Goal: Information Seeking & Learning: Learn about a topic

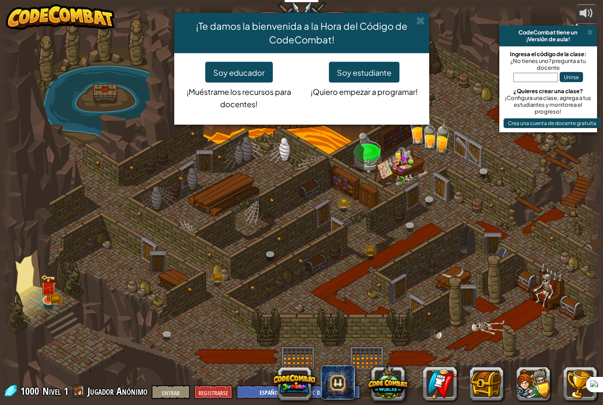
select select "es-419"
click at [556, 191] on div "¡Te damos la bienvenida a la Hora del Código de CodeCombat! Soy educador ¡Muést…" at bounding box center [301, 202] width 603 height 405
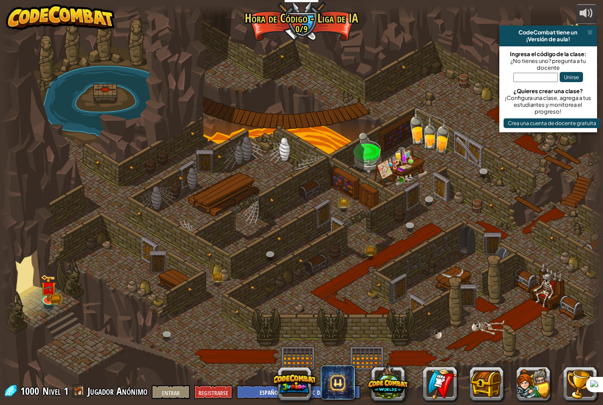
click at [425, 52] on div at bounding box center [301, 202] width 603 height 394
click at [390, 48] on div at bounding box center [301, 202] width 603 height 394
click at [588, 32] on span at bounding box center [590, 32] width 6 height 7
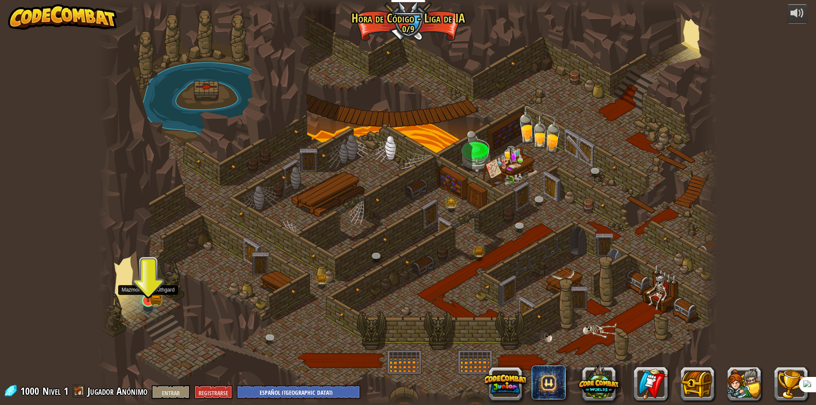
click at [142, 300] on img at bounding box center [148, 283] width 17 height 37
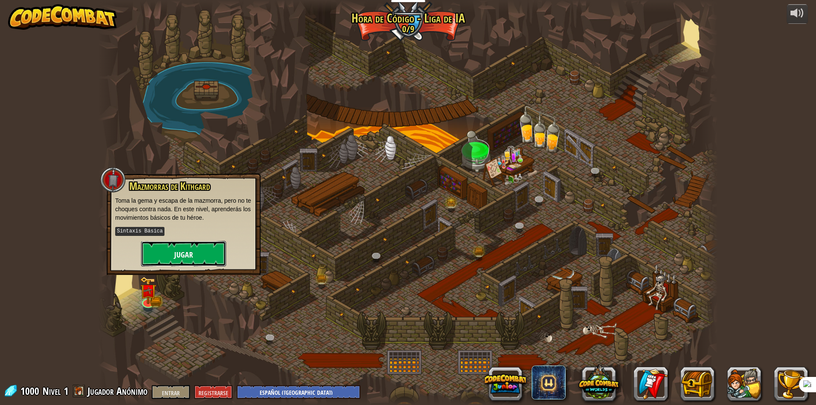
click at [185, 254] on font "Jugar" at bounding box center [183, 254] width 19 height 11
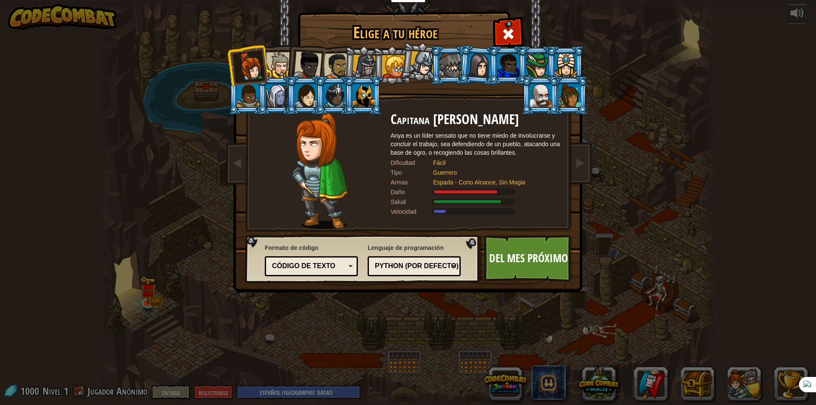
click at [275, 67] on div at bounding box center [279, 65] width 26 height 26
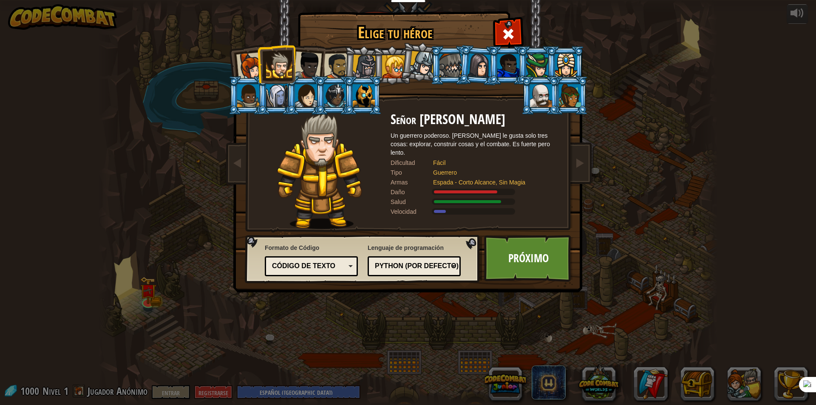
click at [300, 69] on div at bounding box center [308, 65] width 28 height 28
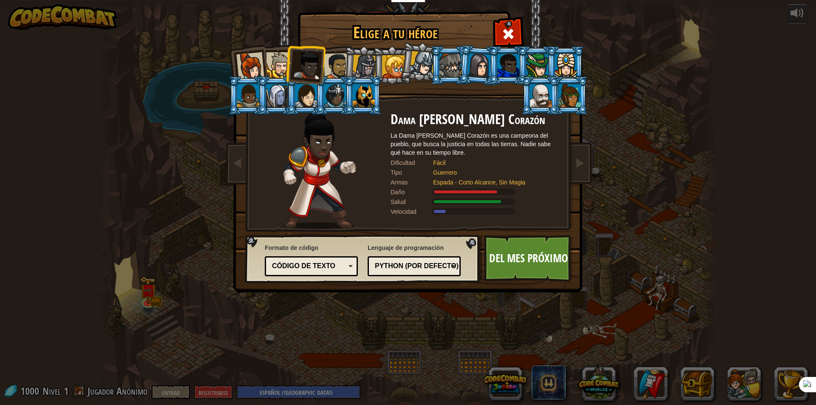
click at [273, 70] on div at bounding box center [279, 65] width 26 height 26
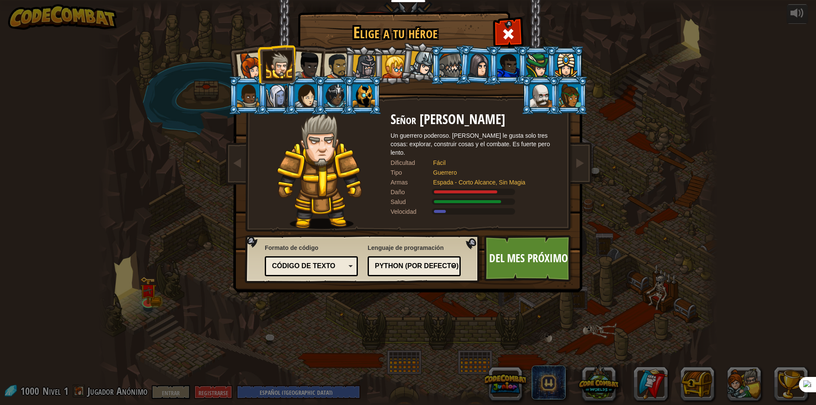
click at [247, 71] on div at bounding box center [250, 66] width 28 height 28
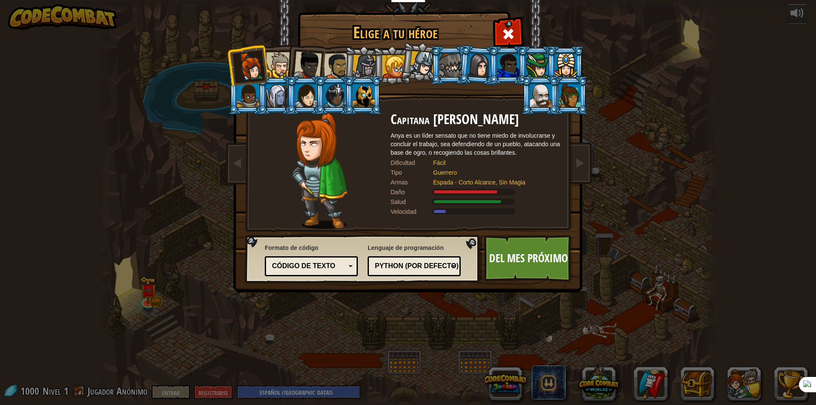
click at [250, 62] on div at bounding box center [250, 66] width 28 height 28
click at [510, 252] on font "Del mes próximo" at bounding box center [528, 257] width 79 height 15
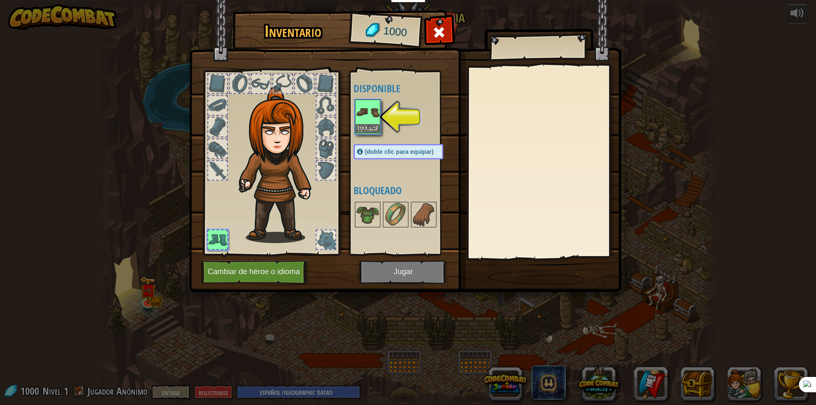
click at [362, 116] on img at bounding box center [368, 112] width 24 height 24
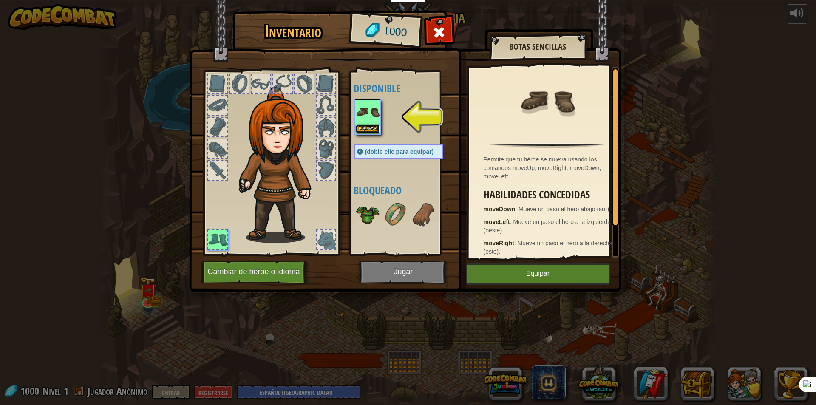
click at [367, 125] on button "Equipar" at bounding box center [368, 129] width 24 height 9
click at [367, 203] on img at bounding box center [368, 215] width 24 height 24
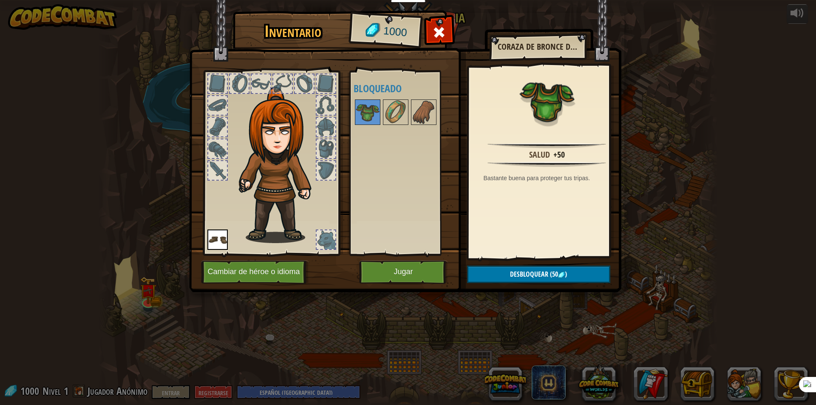
click at [74, 110] on div "Inventario 1000 Disponible Equipar (doble clic para equipar) Bloqueado Coraza d…" at bounding box center [408, 202] width 816 height 405
click at [392, 273] on button "Jugar" at bounding box center [403, 272] width 89 height 23
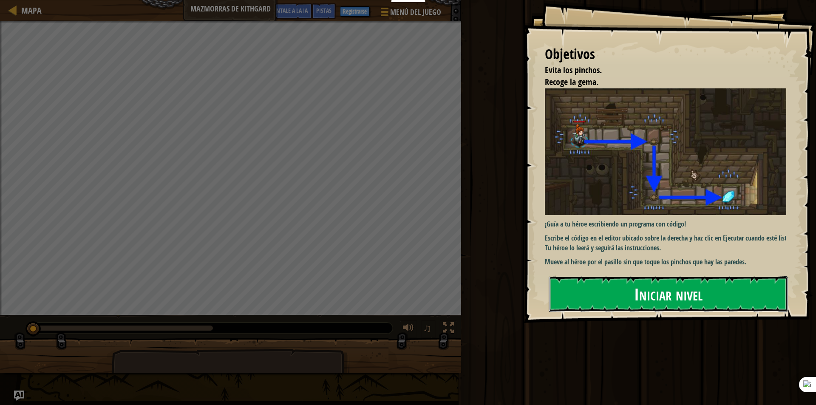
click at [603, 292] on button "Iniciar nivel" at bounding box center [668, 294] width 239 height 36
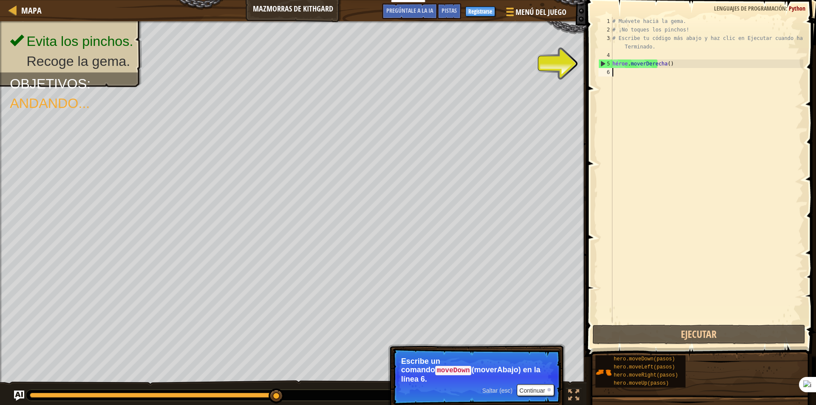
scroll to position [4, 0]
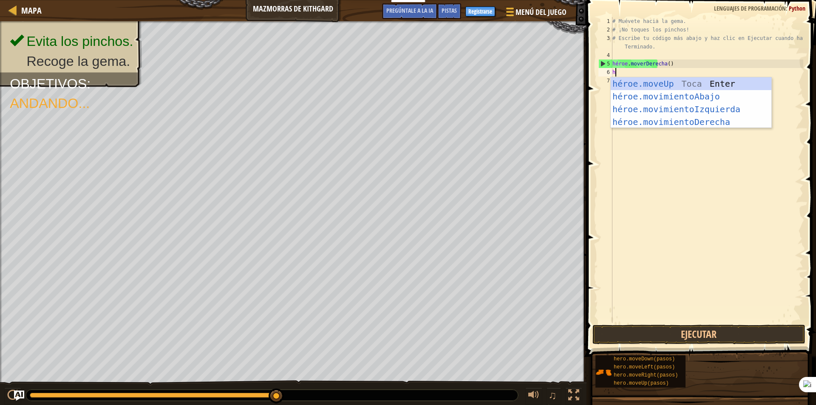
type textarea "he"
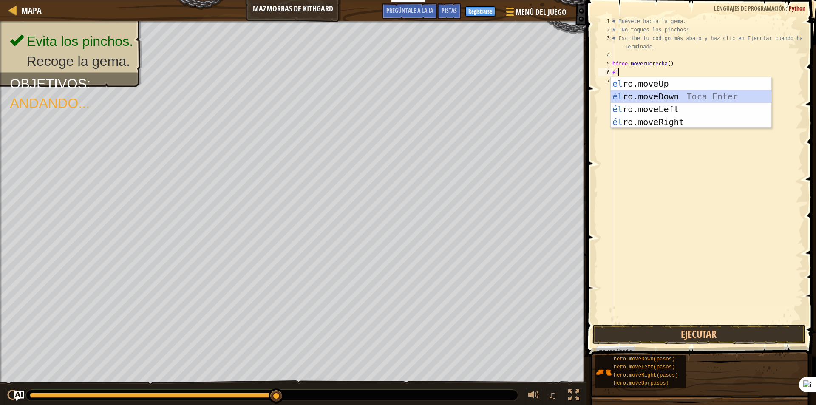
click at [603, 96] on div "el ro.moveUp Toca entrar él ro.moveDown Toca Enter él ro.moveLeft [PERSON_NAME]…" at bounding box center [691, 115] width 161 height 77
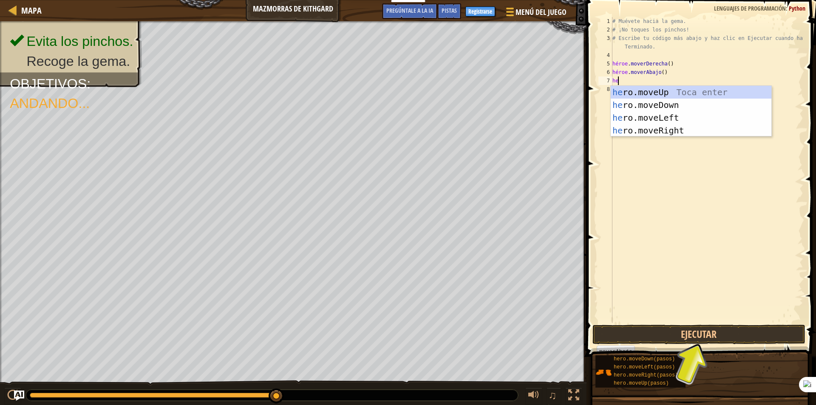
type textarea "her"
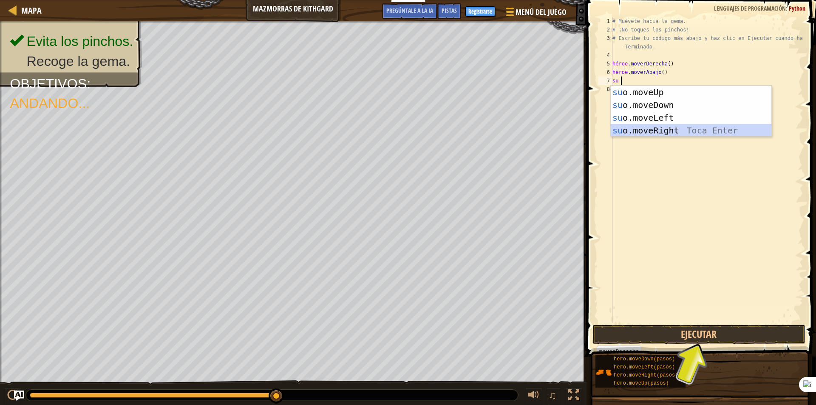
click at [603, 134] on div "su o.moveUp Toca entrar su o.moveDown Toca Enter su o.moveLeft Toca Enter su o.…" at bounding box center [691, 124] width 161 height 77
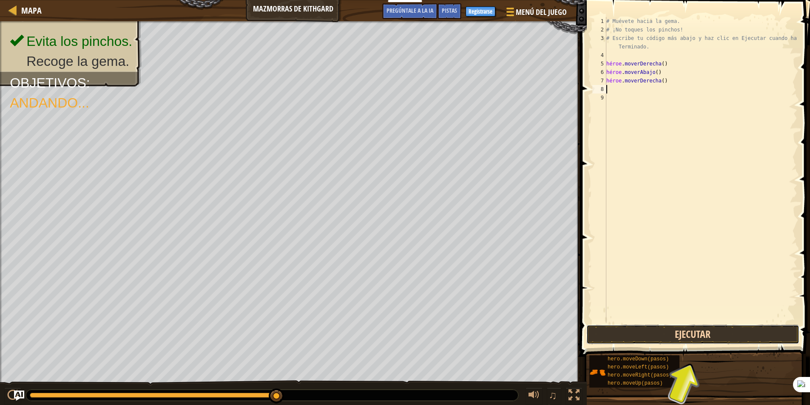
click at [603, 332] on button "Ejecutar" at bounding box center [692, 335] width 213 height 20
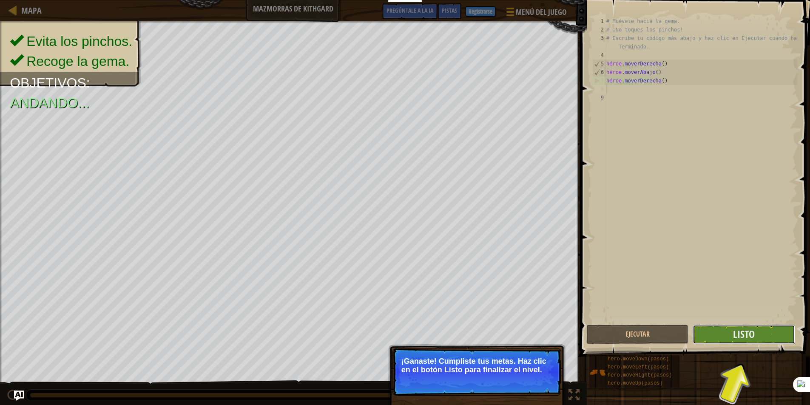
click at [603, 330] on button "Listo" at bounding box center [743, 335] width 102 height 20
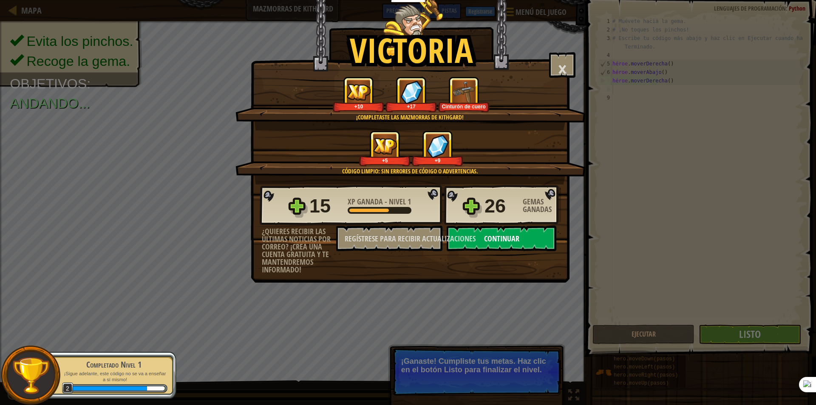
click at [522, 239] on button "Continuar" at bounding box center [502, 239] width 110 height 26
select select "es-419"
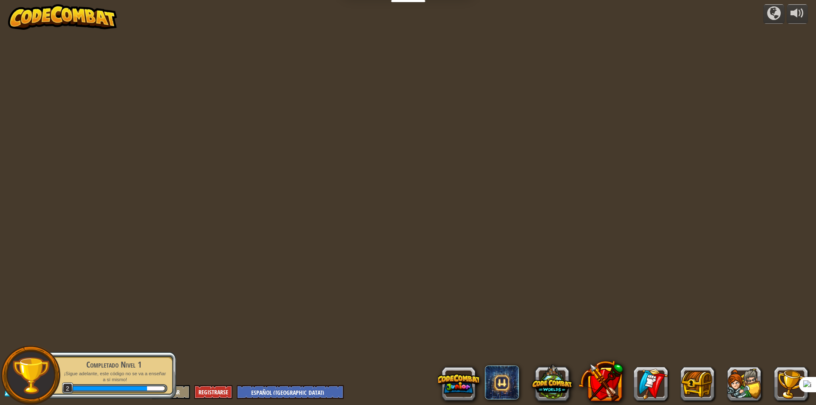
select select "es-419"
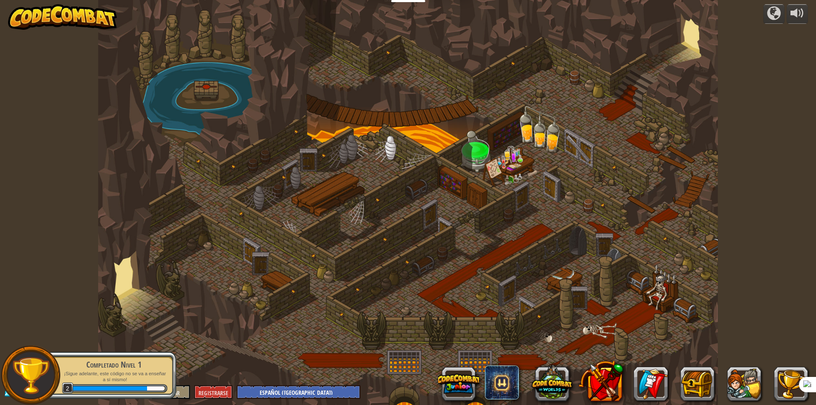
select select "es-419"
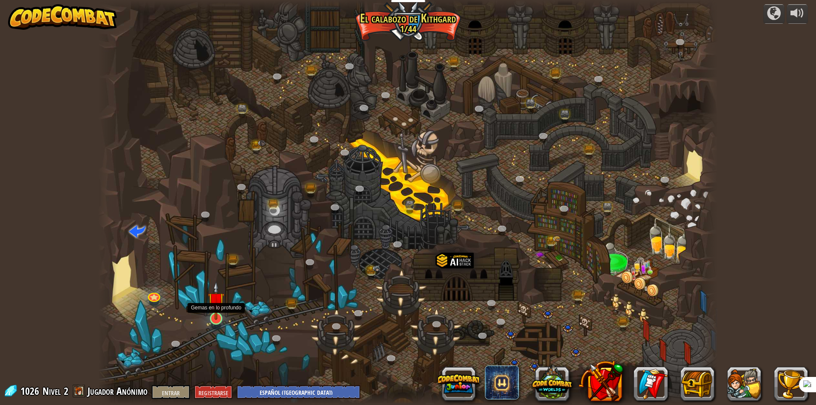
click at [213, 315] on img at bounding box center [216, 300] width 17 height 38
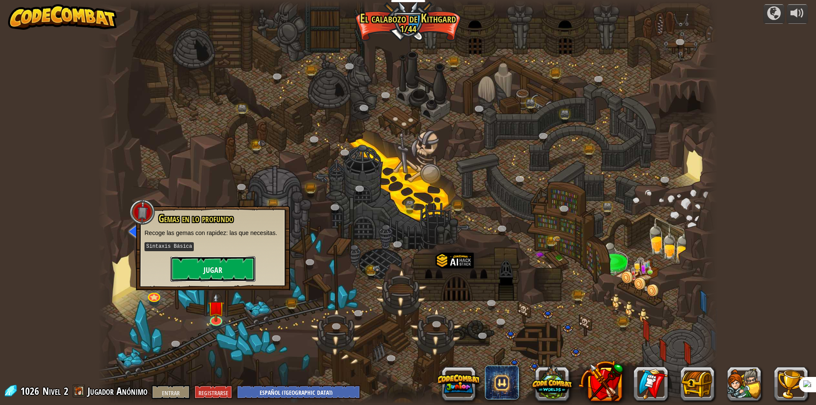
click at [220, 275] on button "Jugar" at bounding box center [212, 269] width 85 height 26
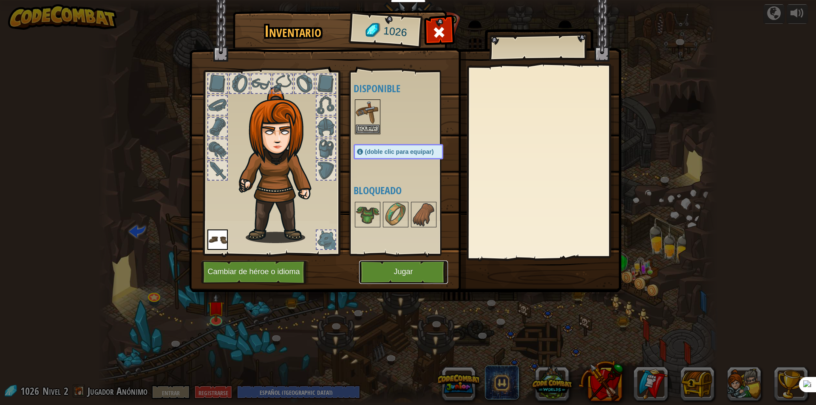
click at [390, 277] on button "Jugar" at bounding box center [403, 272] width 89 height 23
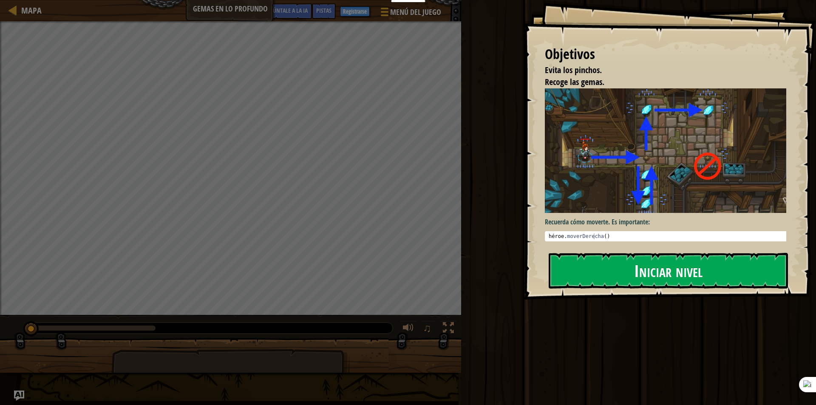
click at [603, 272] on font "Iniciar nivel" at bounding box center [668, 270] width 68 height 23
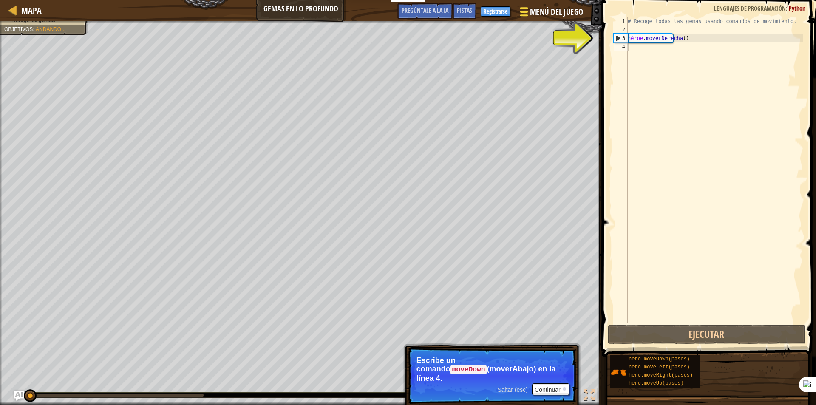
click at [541, 12] on font "Menú del Juego" at bounding box center [557, 11] width 54 height 11
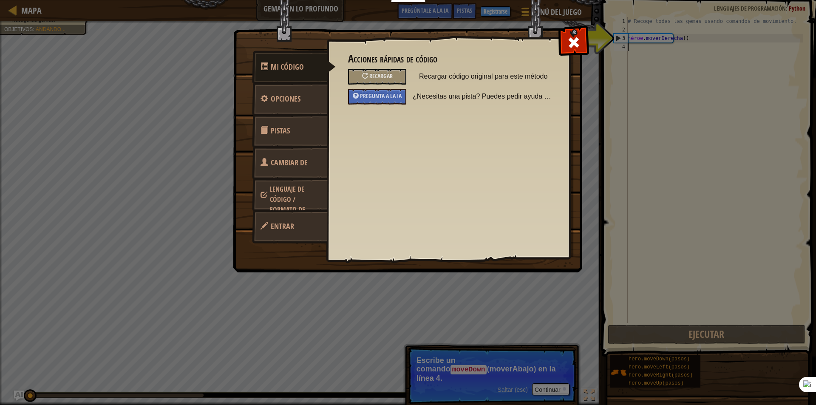
click at [286, 129] on font "Pistas" at bounding box center [280, 130] width 19 height 11
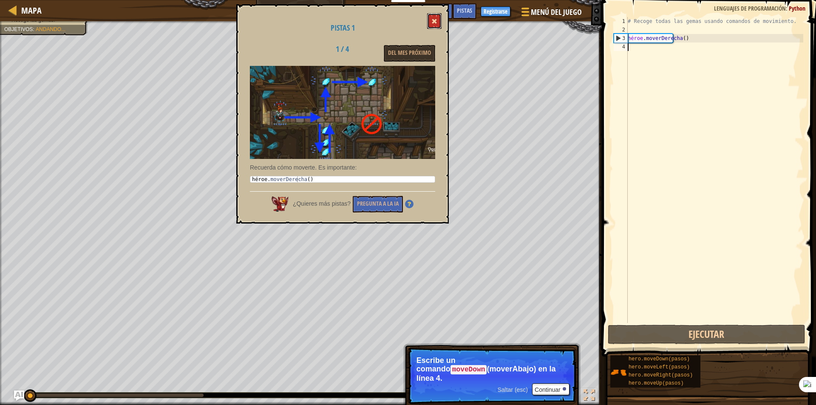
click at [436, 22] on span at bounding box center [434, 21] width 6 height 6
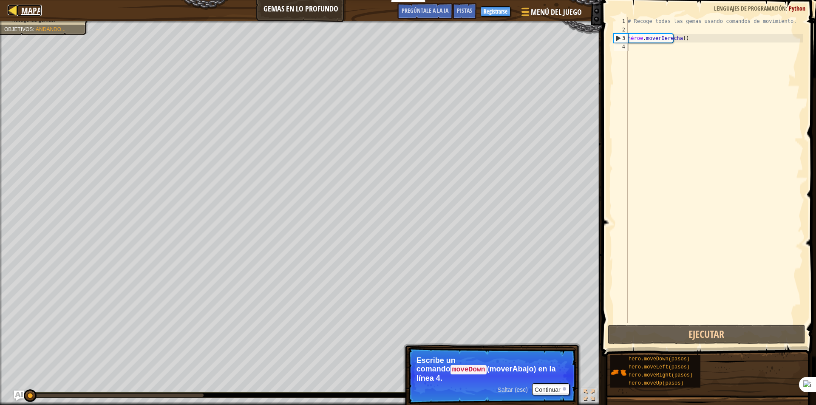
click at [18, 6] on div at bounding box center [13, 10] width 11 height 11
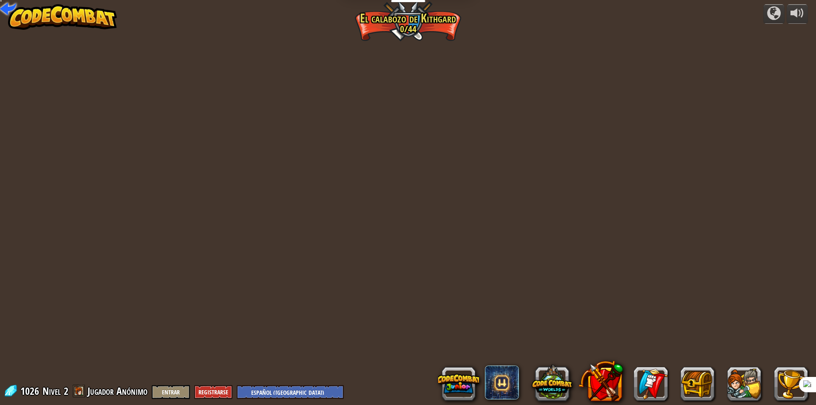
select select "es-419"
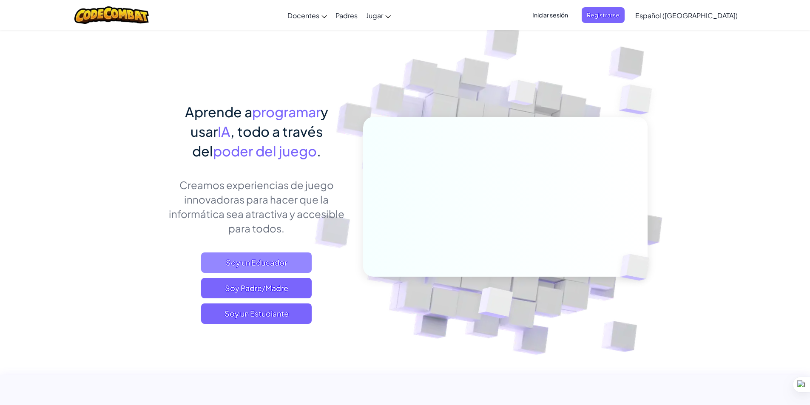
click at [273, 261] on span "Soy un Educador" at bounding box center [256, 262] width 111 height 20
